Goal: Information Seeking & Learning: Learn about a topic

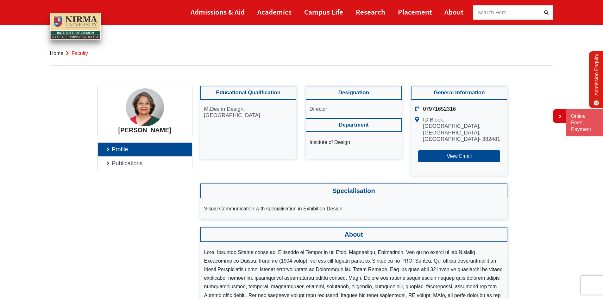
click at [81, 53] on span "faculty" at bounding box center [80, 53] width 16 height 5
click at [59, 54] on link "Home" at bounding box center [57, 53] width 14 height 5
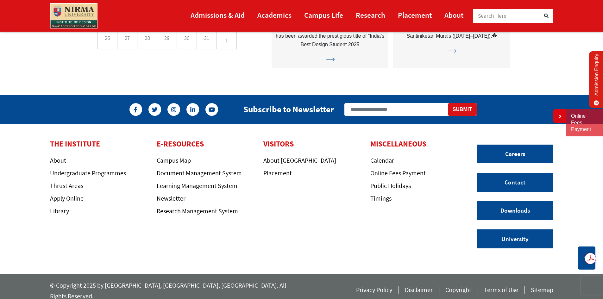
click at [483, 15] on span "Search Here" at bounding box center [492, 15] width 29 height 7
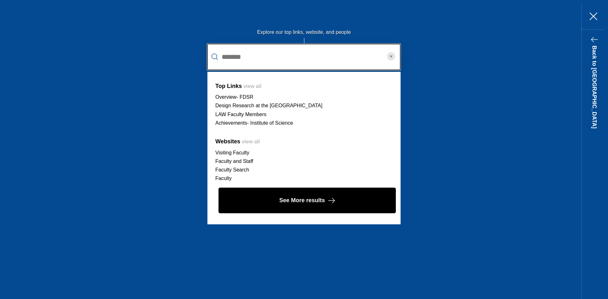
type input "*******"
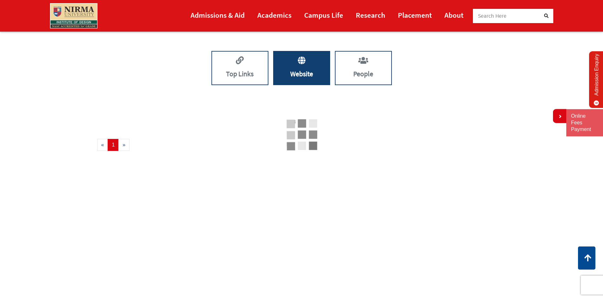
scroll to position [144, 0]
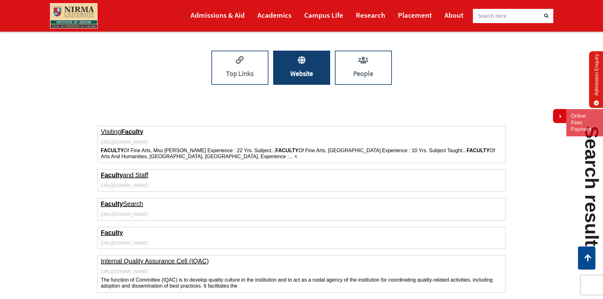
drag, startPoint x: 125, startPoint y: 174, endPoint x: 90, endPoint y: 165, distance: 36.2
click at [125, 174] on link "Faculty and Staff" at bounding box center [125, 175] width 48 height 7
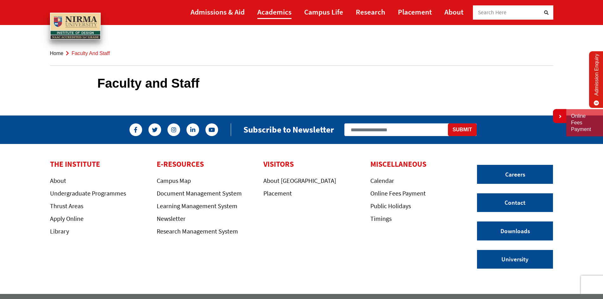
click at [282, 12] on link "Academics" at bounding box center [274, 12] width 34 height 14
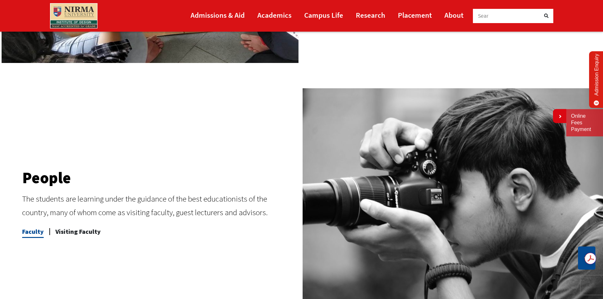
click at [37, 231] on span "Faculty" at bounding box center [33, 231] width 22 height 13
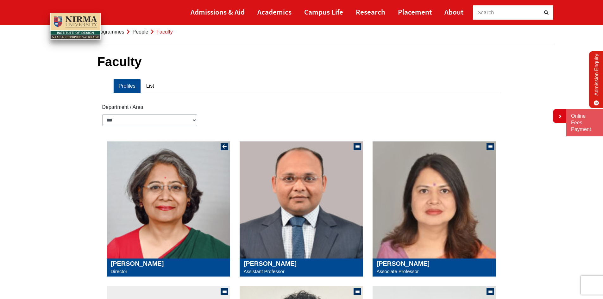
scroll to position [63, 0]
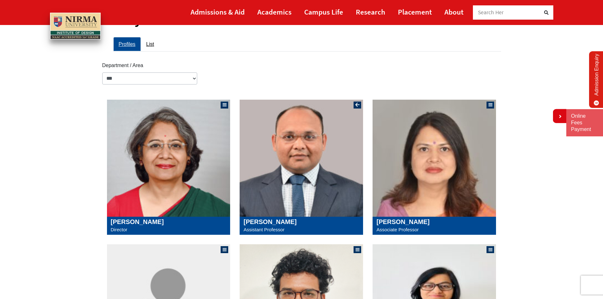
click at [286, 189] on img at bounding box center [302, 158] width 124 height 117
click at [423, 166] on img at bounding box center [435, 158] width 124 height 117
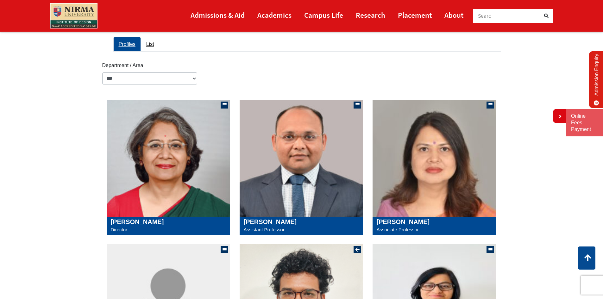
click at [288, 244] on img at bounding box center [302, 302] width 124 height 117
click at [436, 244] on img at bounding box center [435, 302] width 124 height 117
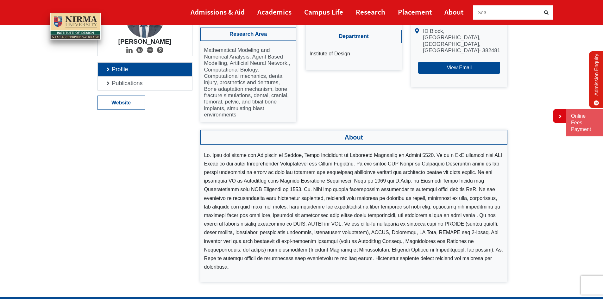
scroll to position [95, 0]
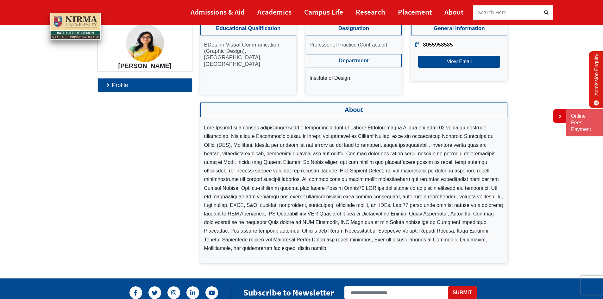
scroll to position [95, 0]
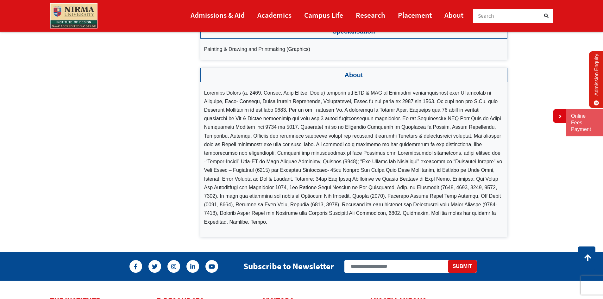
scroll to position [32, 0]
